Goal: Book appointment/travel/reservation

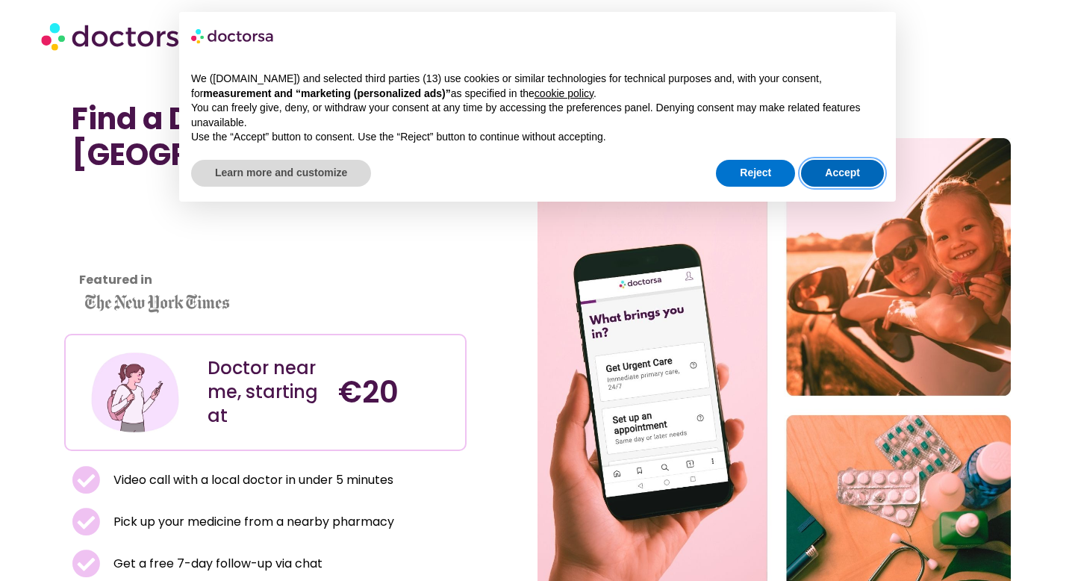
click at [537, 172] on button "Accept" at bounding box center [842, 173] width 83 height 27
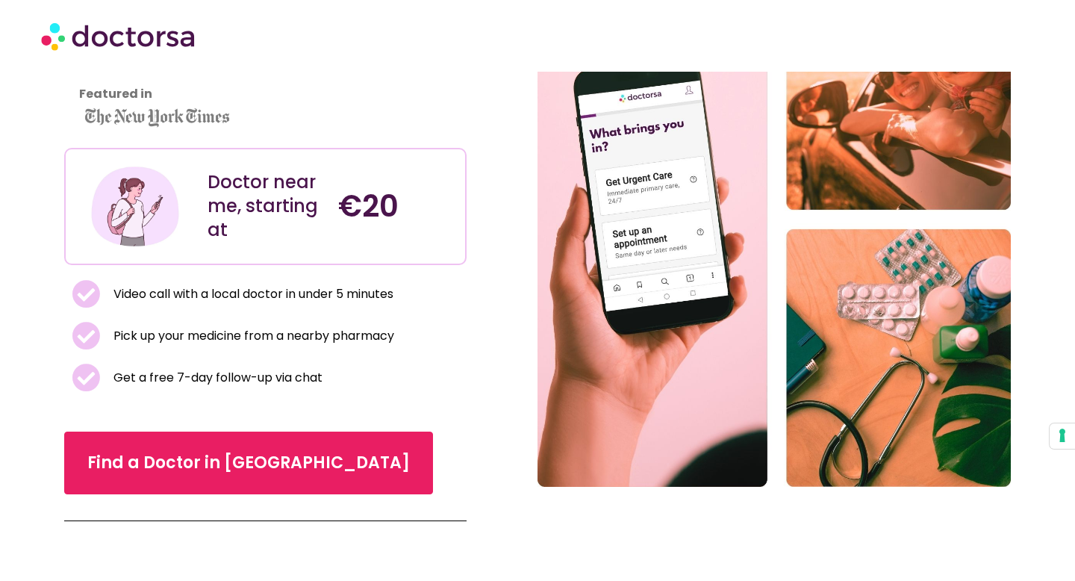
scroll to position [192, 0]
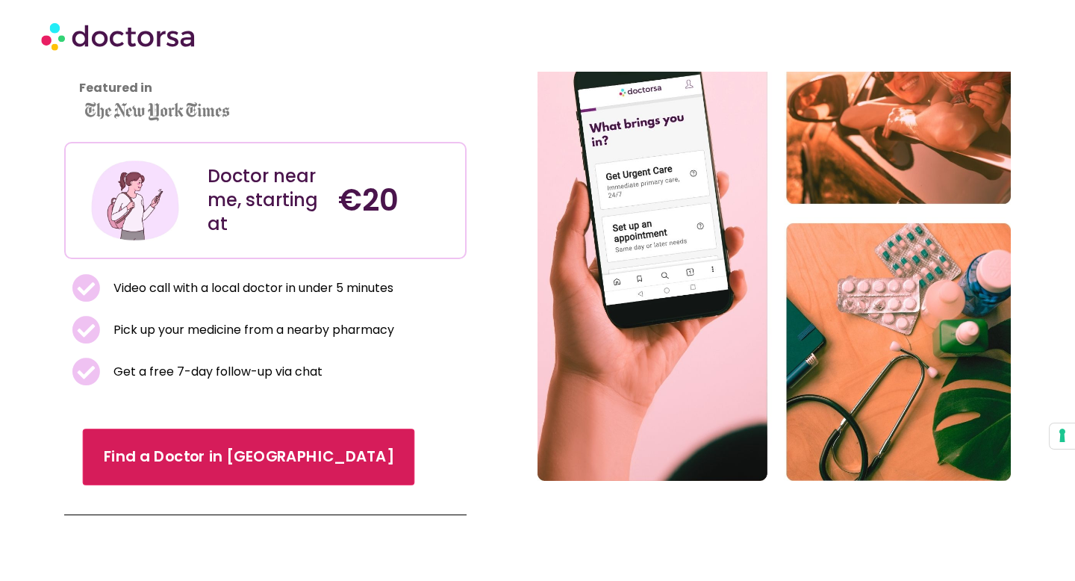
click at [247, 453] on span "Find a Doctor in [GEOGRAPHIC_DATA]" at bounding box center [249, 457] width 290 height 22
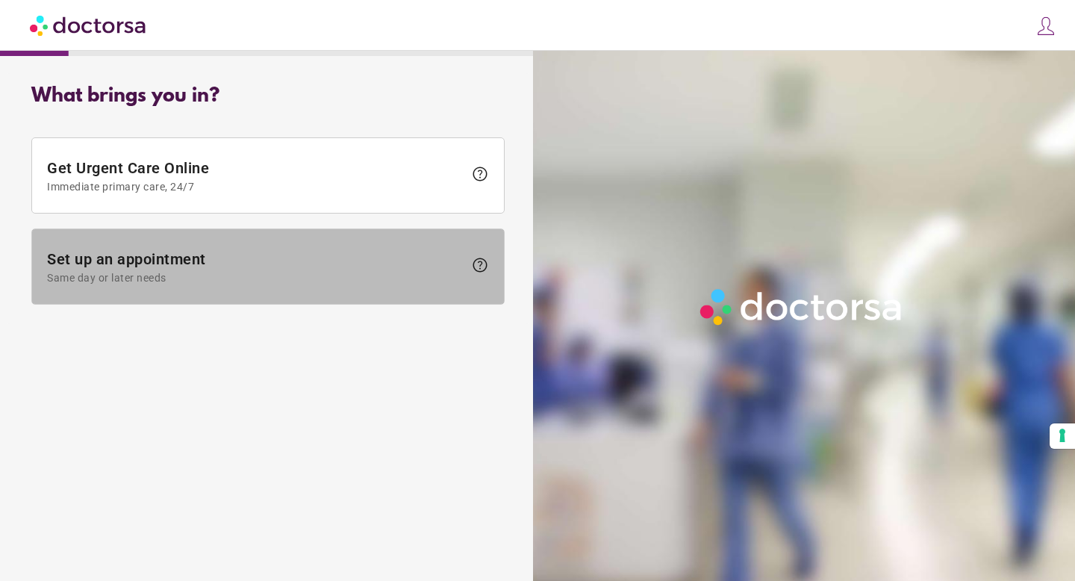
click at [430, 258] on span "Set up an appointment Same day or later needs" at bounding box center [255, 267] width 416 height 34
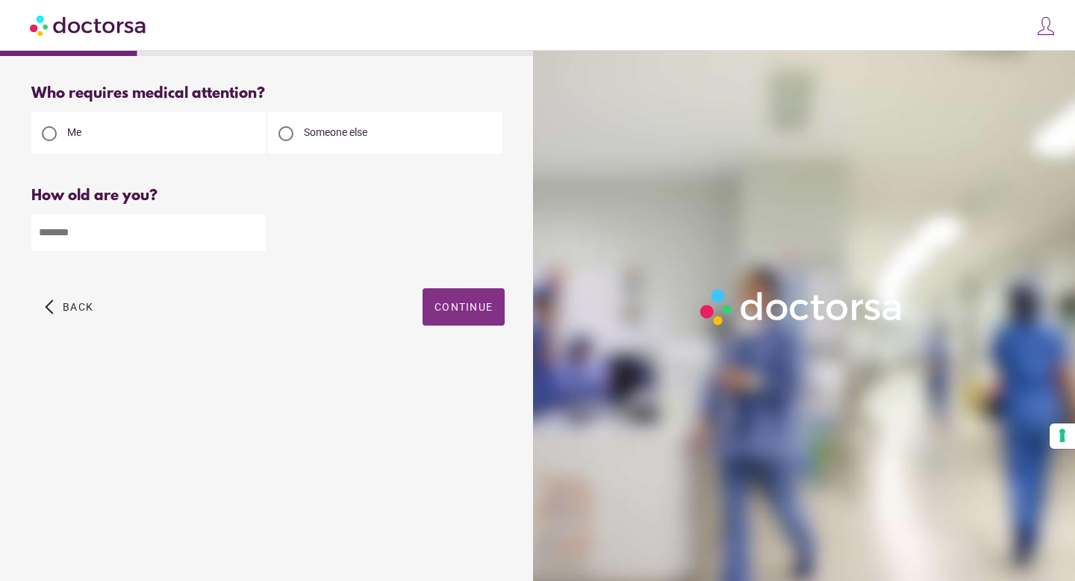
click at [453, 302] on span "Continue" at bounding box center [463, 307] width 58 height 12
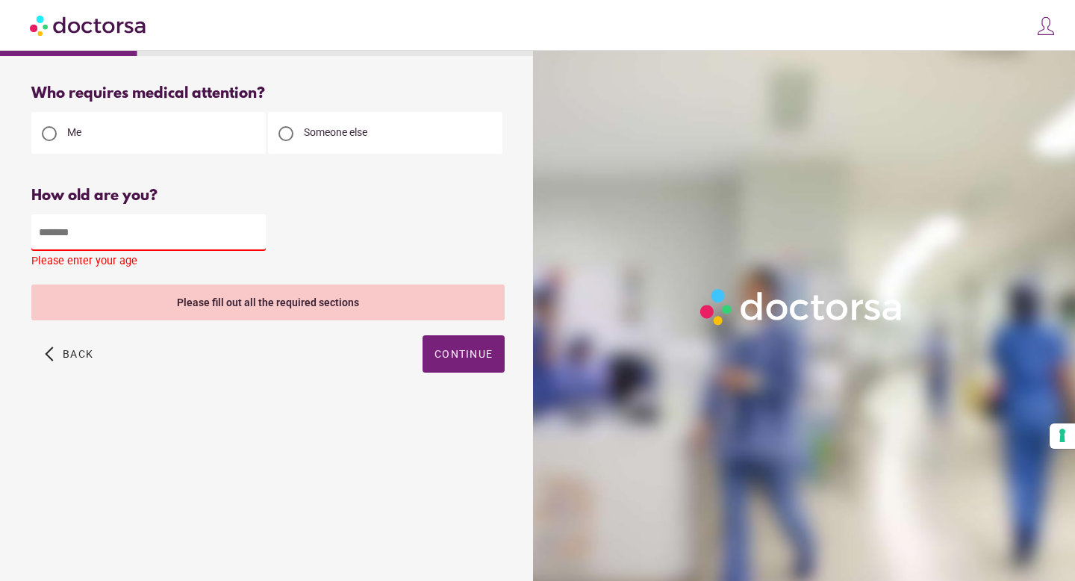
click at [201, 205] on div "How old are you? How old is the patient? Please enter your age" at bounding box center [267, 230] width 473 height 86
click at [195, 223] on input "number" at bounding box center [148, 232] width 234 height 37
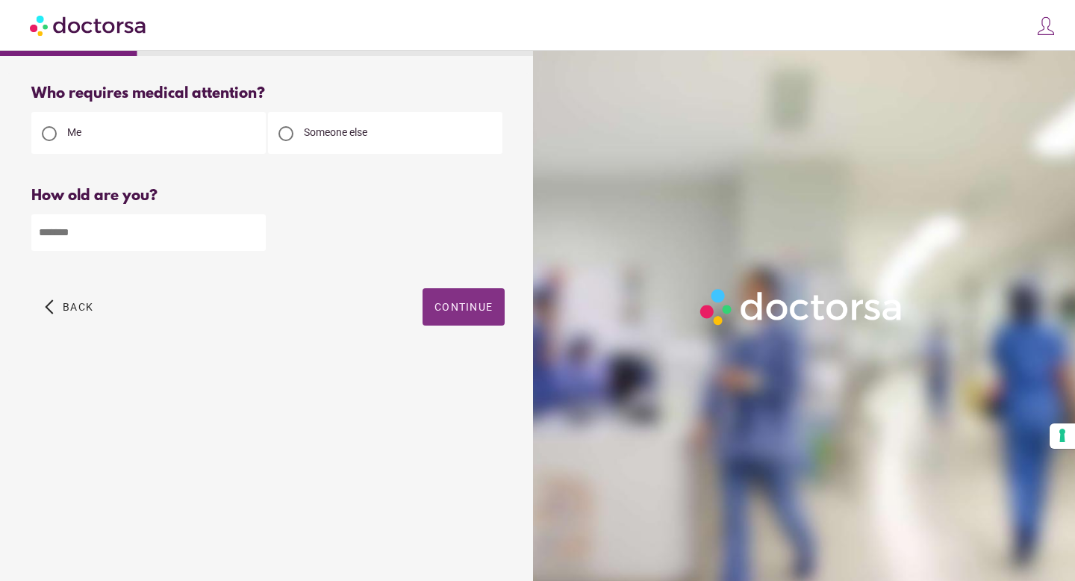
type input "**"
click at [463, 310] on span "Continue" at bounding box center [463, 307] width 58 height 12
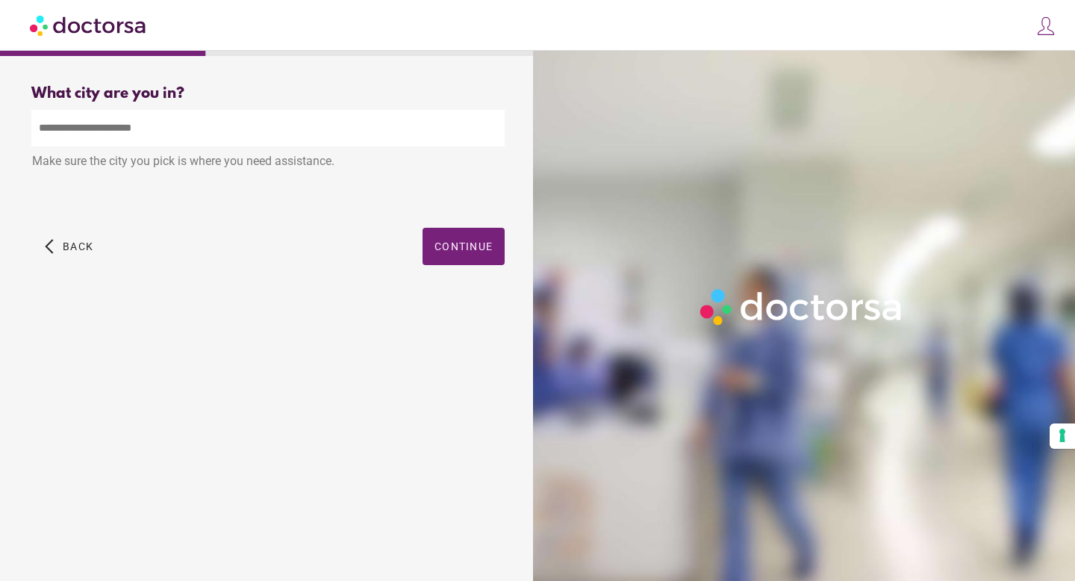
click at [271, 122] on input "text" at bounding box center [267, 128] width 473 height 37
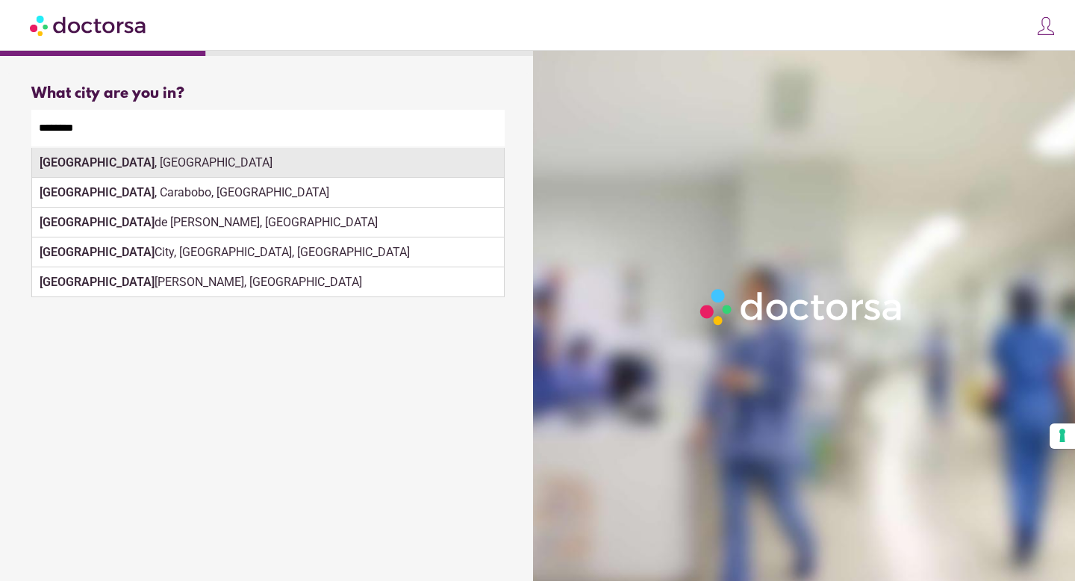
click at [293, 166] on div "[GEOGRAPHIC_DATA] , [GEOGRAPHIC_DATA]" at bounding box center [268, 163] width 472 height 30
type input "**********"
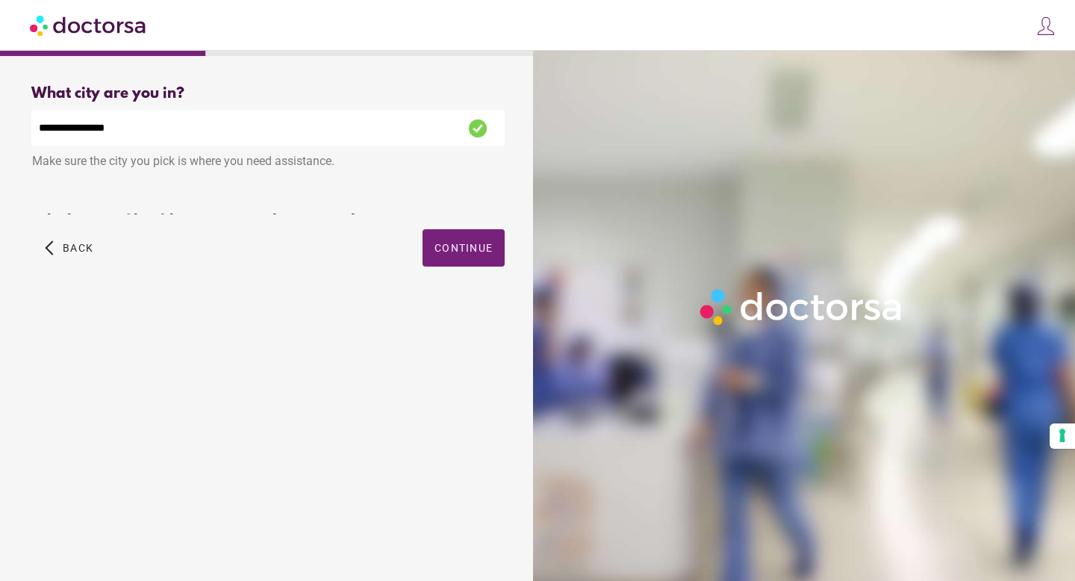
click at [446, 214] on div "Which type of healthcare service do you need? Primary Care Pediatrics Please se…" at bounding box center [267, 213] width 473 height 1
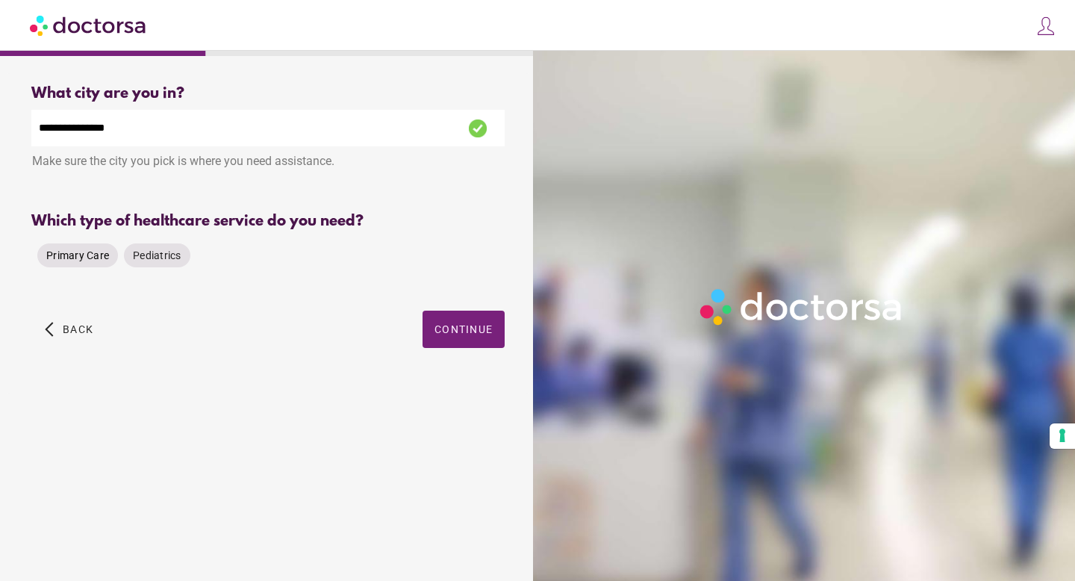
click at [96, 260] on span "Primary Care" at bounding box center [77, 255] width 63 height 12
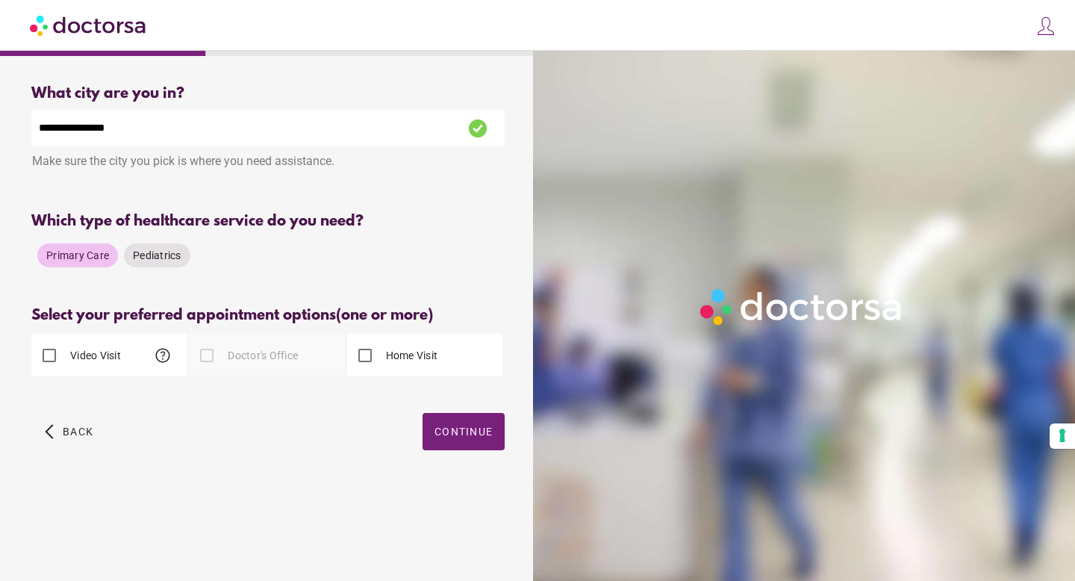
click at [213, 357] on div at bounding box center [207, 355] width 30 height 30
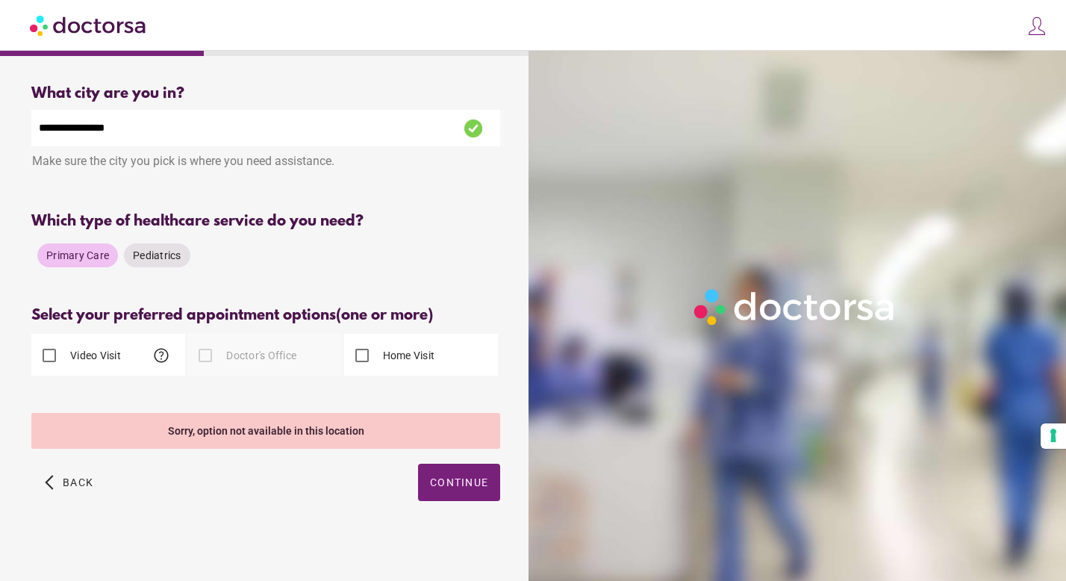
scroll to position [4, 0]
